Goal: Task Accomplishment & Management: Manage account settings

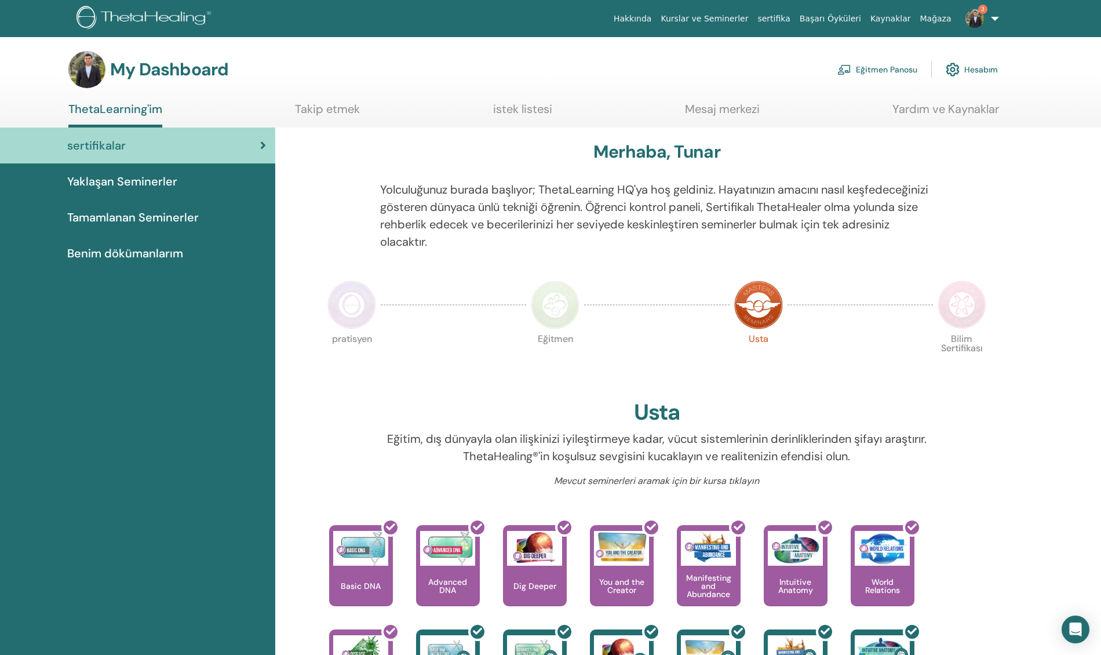
click at [868, 68] on link "Eğitmen Panosu" at bounding box center [877, 69] width 80 height 25
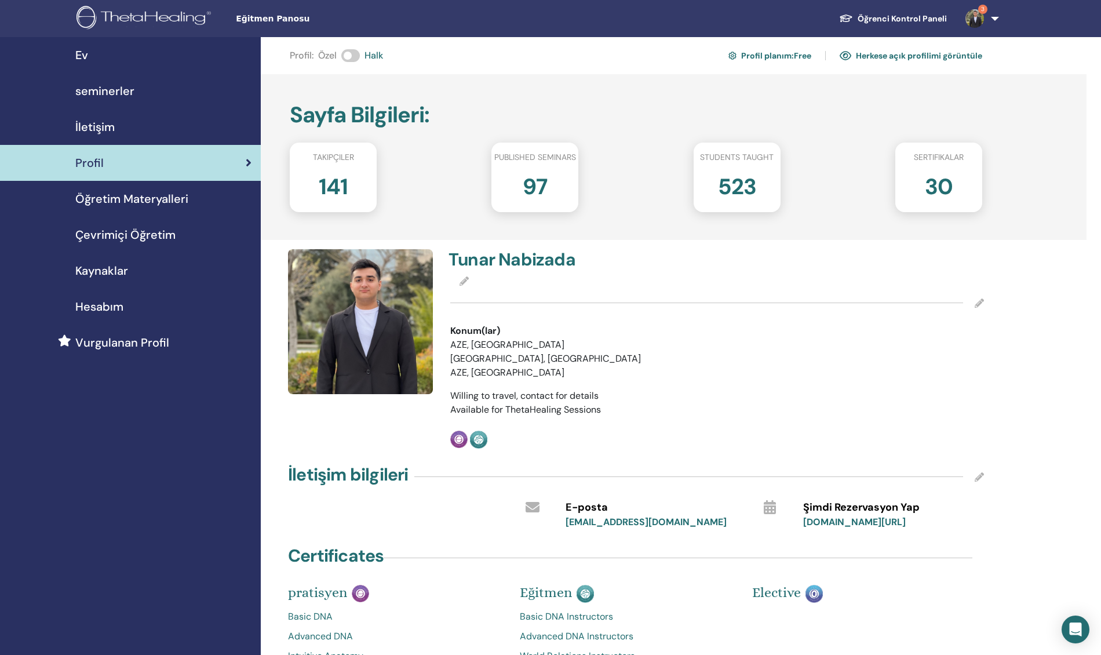
click at [116, 82] on span "seminerler" at bounding box center [104, 90] width 59 height 17
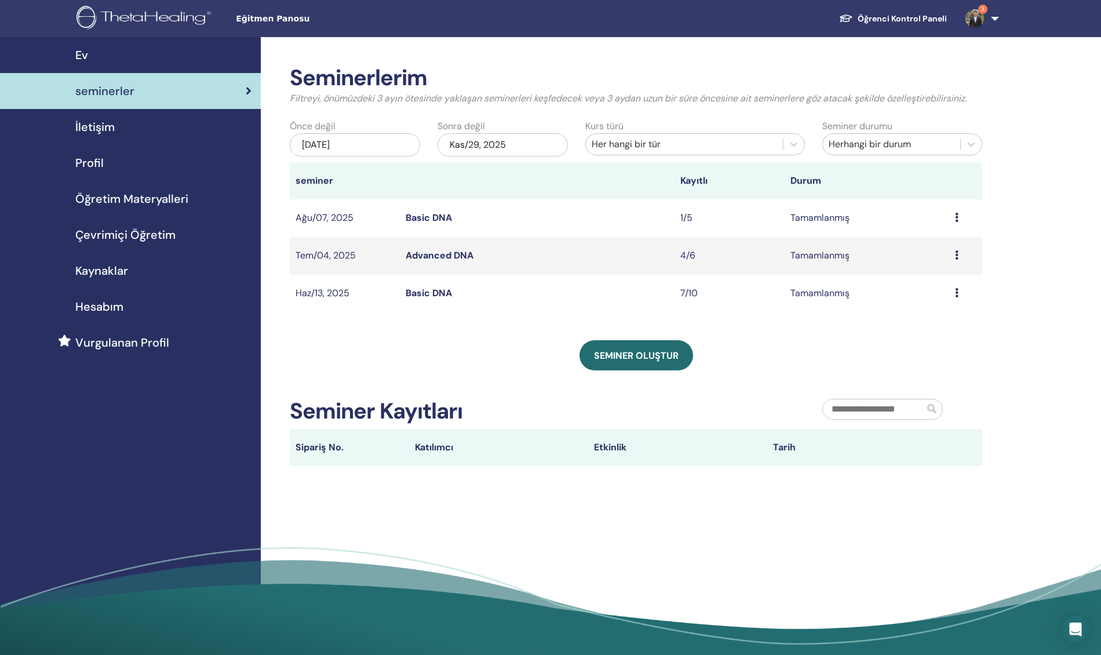
click at [505, 437] on th "Katılımcı" at bounding box center [498, 447] width 179 height 37
click at [538, 364] on div "Seminer oluştur" at bounding box center [636, 355] width 692 height 30
click at [518, 287] on td "Basic DNA" at bounding box center [537, 294] width 275 height 38
